Goal: Task Accomplishment & Management: Use online tool/utility

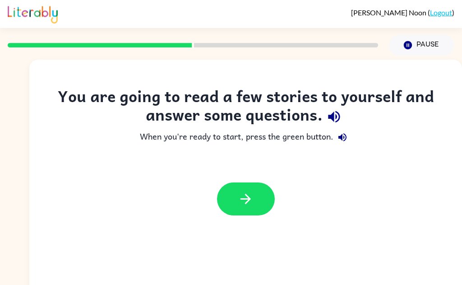
click at [338, 114] on icon "button" at bounding box center [334, 117] width 12 height 12
click at [346, 139] on icon "button" at bounding box center [342, 137] width 8 height 8
click at [251, 203] on icon "button" at bounding box center [246, 199] width 16 height 16
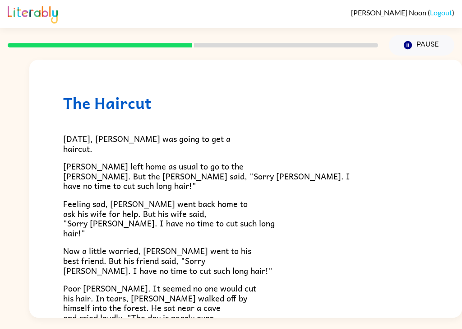
click at [326, 250] on p "Now a little worried, Sam went to his best friend. But his friend said, "Sorry …" at bounding box center [245, 260] width 365 height 29
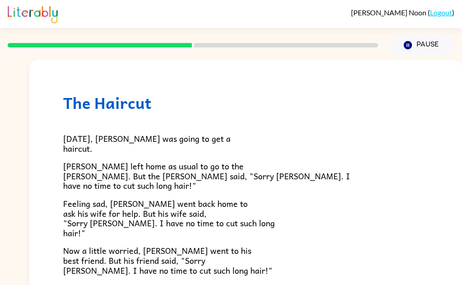
click at [428, 46] on button "Pause Pause" at bounding box center [421, 45] width 65 height 21
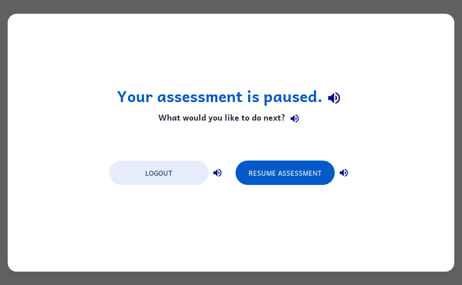
click at [304, 149] on div "Your assessment is paused. What would you like to do next? Logout Resume Assess…" at bounding box center [231, 143] width 447 height 258
click at [170, 173] on button "Logout" at bounding box center [158, 172] width 99 height 24
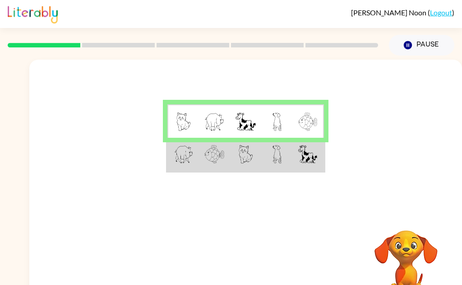
click at [256, 160] on td at bounding box center [245, 155] width 31 height 34
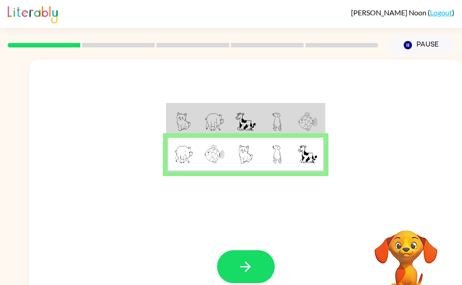
click at [259, 270] on button "button" at bounding box center [246, 266] width 58 height 33
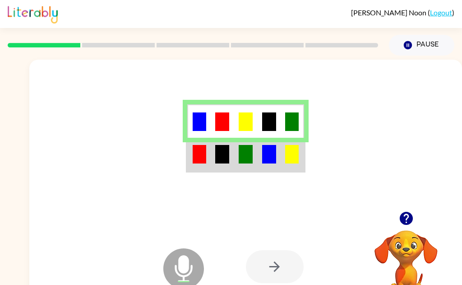
click at [269, 159] on img at bounding box center [269, 154] width 14 height 19
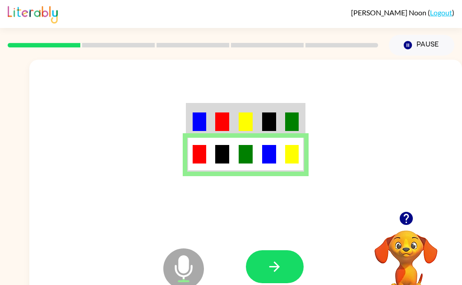
click at [283, 282] on button "button" at bounding box center [275, 266] width 58 height 33
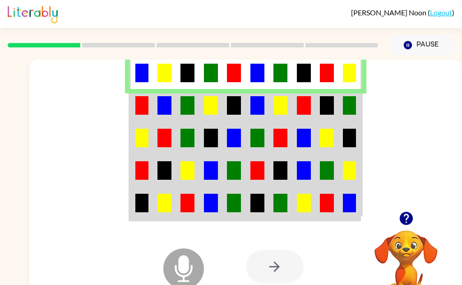
click at [235, 108] on img at bounding box center [234, 105] width 14 height 19
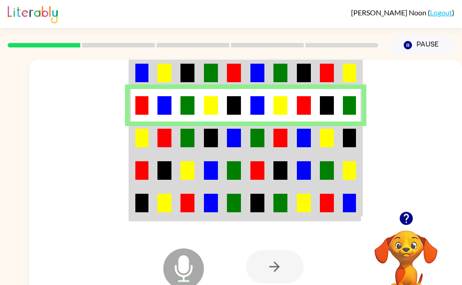
click at [270, 145] on td at bounding box center [280, 137] width 23 height 32
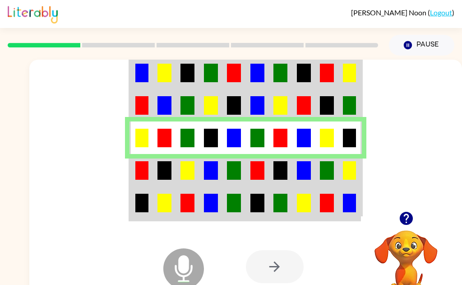
click at [165, 181] on td at bounding box center [164, 170] width 23 height 32
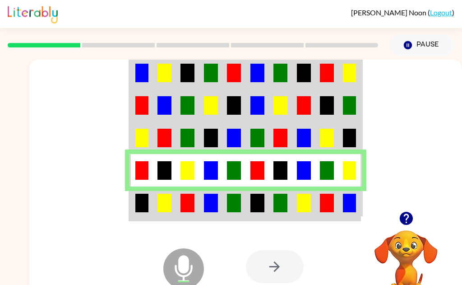
click at [169, 199] on img at bounding box center [165, 203] width 14 height 19
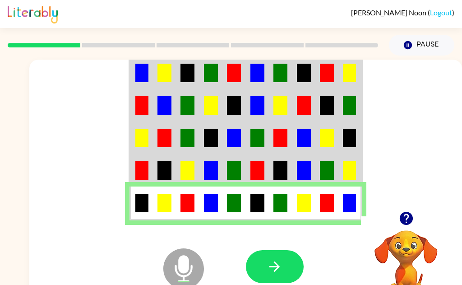
click at [266, 270] on button "button" at bounding box center [275, 266] width 58 height 33
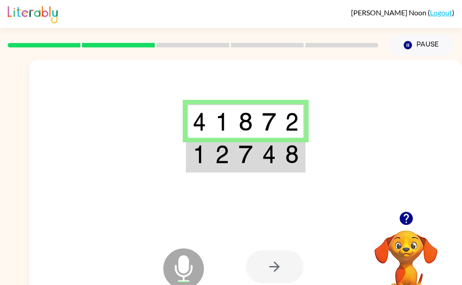
click at [269, 166] on td at bounding box center [268, 155] width 23 height 34
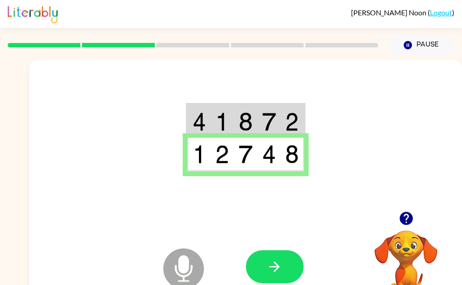
click at [277, 279] on button "button" at bounding box center [275, 266] width 58 height 33
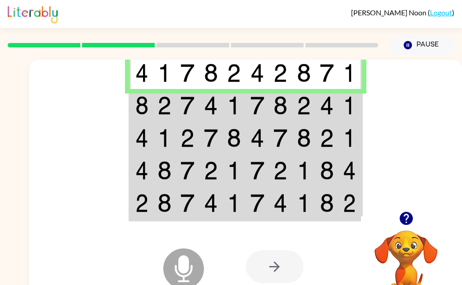
click at [194, 94] on td at bounding box center [187, 105] width 23 height 32
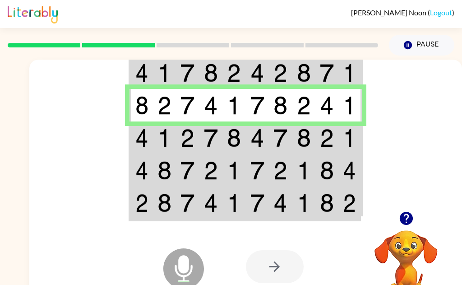
click at [145, 141] on img at bounding box center [141, 138] width 13 height 19
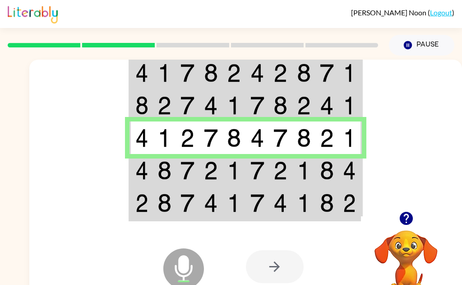
click at [144, 164] on img at bounding box center [141, 170] width 13 height 19
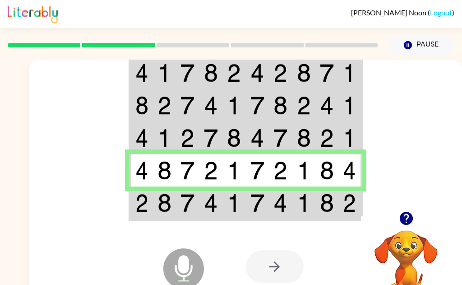
click at [153, 212] on td at bounding box center [164, 203] width 23 height 34
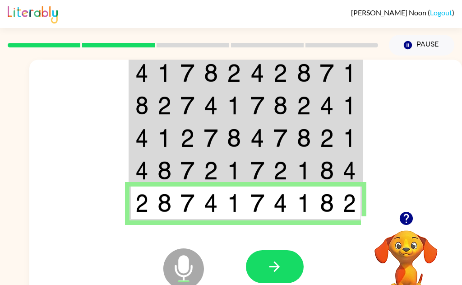
click at [271, 280] on button "button" at bounding box center [275, 266] width 58 height 33
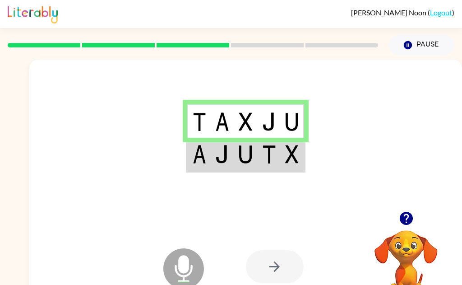
click at [213, 157] on td at bounding box center [222, 155] width 23 height 34
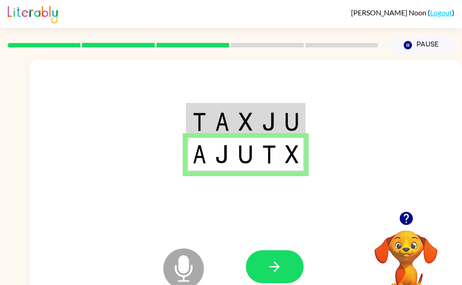
click at [264, 269] on button "button" at bounding box center [275, 266] width 58 height 33
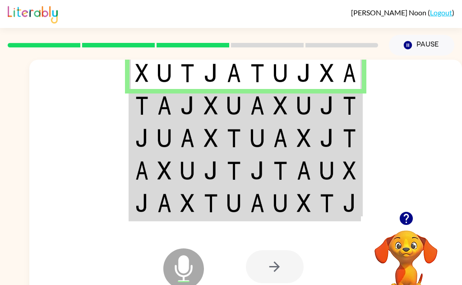
click at [170, 114] on img at bounding box center [165, 105] width 14 height 19
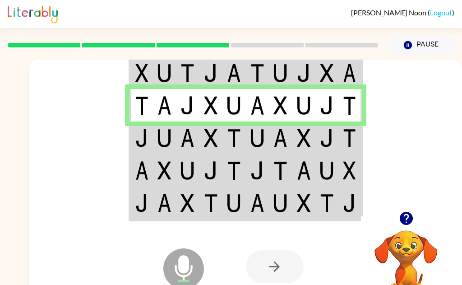
click at [173, 148] on td at bounding box center [164, 137] width 23 height 32
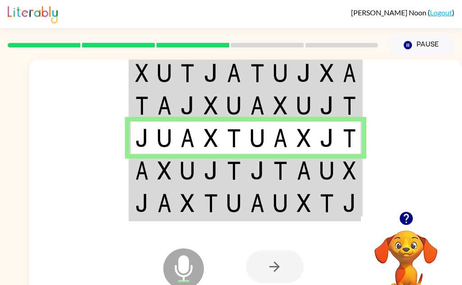
click at [162, 185] on td at bounding box center [164, 170] width 23 height 32
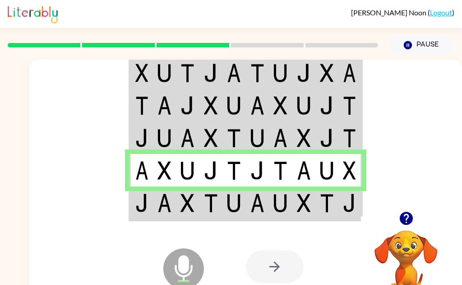
click at [160, 205] on img at bounding box center [165, 203] width 14 height 19
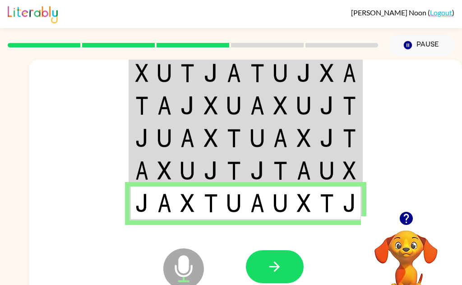
click at [275, 277] on button "button" at bounding box center [275, 266] width 58 height 33
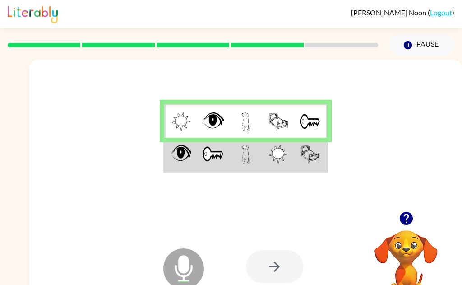
click at [183, 170] on td at bounding box center [180, 155] width 32 height 34
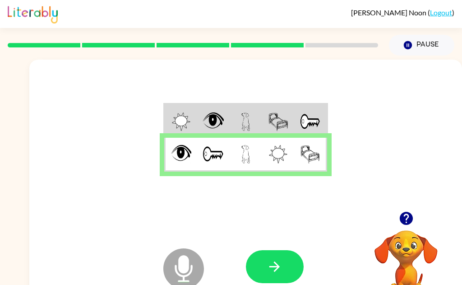
click at [270, 269] on icon "button" at bounding box center [275, 267] width 16 height 16
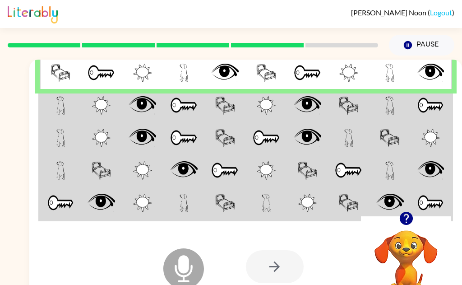
click at [100, 137] on img at bounding box center [101, 138] width 19 height 19
click at [93, 140] on img at bounding box center [101, 138] width 19 height 19
click at [87, 112] on td at bounding box center [101, 105] width 41 height 32
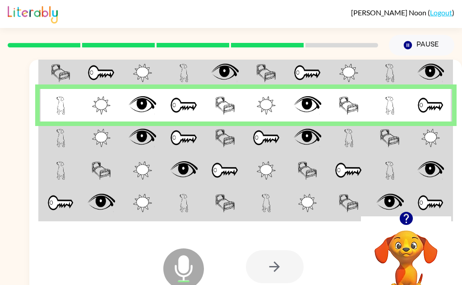
click at [98, 143] on img at bounding box center [101, 138] width 19 height 19
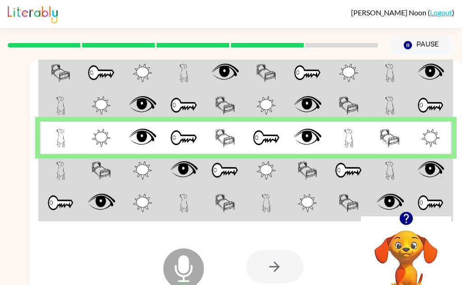
click at [102, 209] on img at bounding box center [102, 203] width 28 height 19
click at [98, 170] on img at bounding box center [102, 170] width 20 height 19
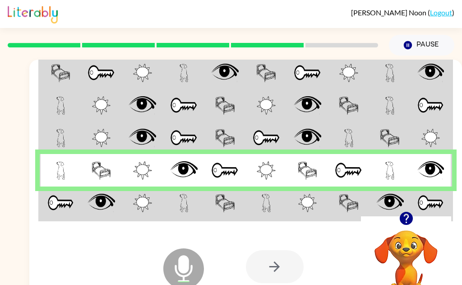
click at [182, 216] on icon at bounding box center [183, 248] width 23 height 68
click at [171, 213] on td at bounding box center [183, 203] width 41 height 34
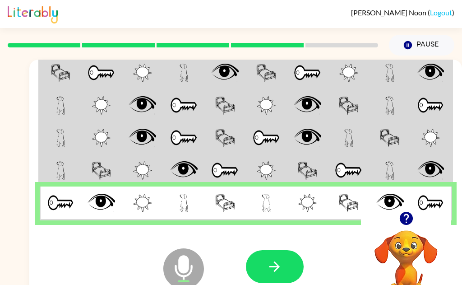
click at [269, 278] on button "button" at bounding box center [275, 266] width 58 height 33
